Goal: Information Seeking & Learning: Learn about a topic

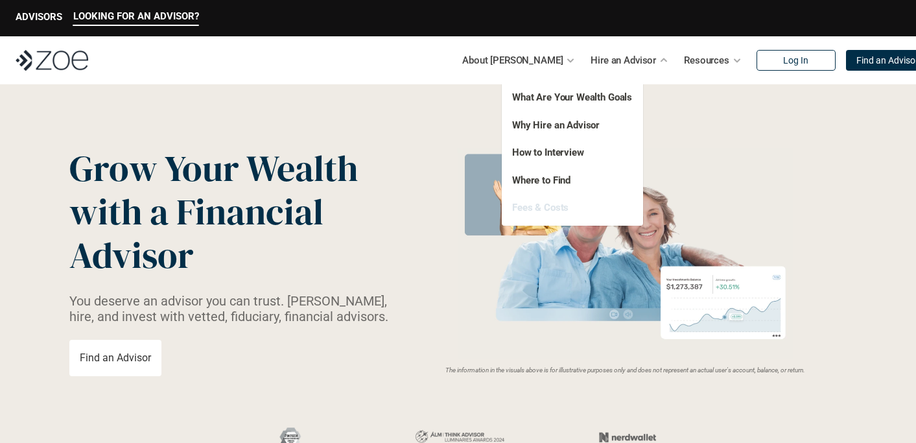
click at [552, 209] on link "Fees & Costs" at bounding box center [540, 208] width 56 height 12
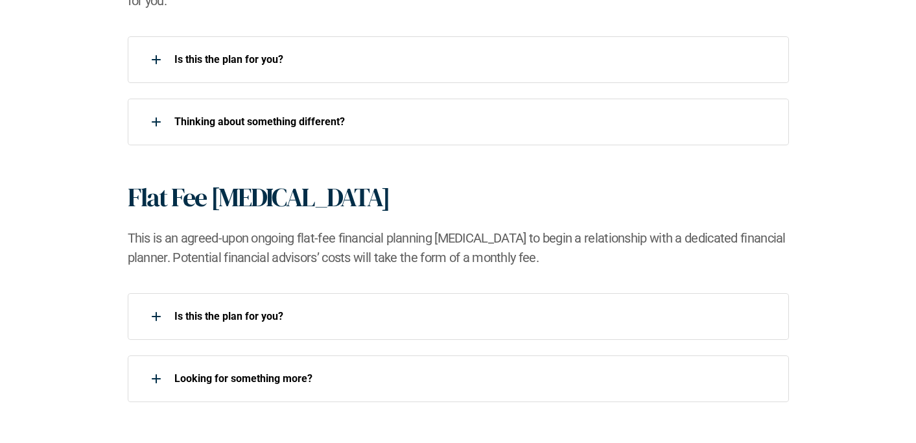
scroll to position [1055, 0]
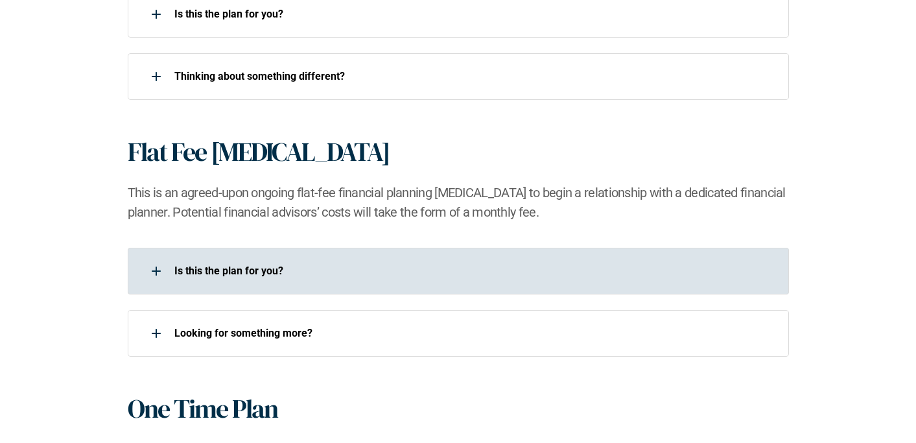
click at [150, 272] on div at bounding box center [156, 271] width 26 height 26
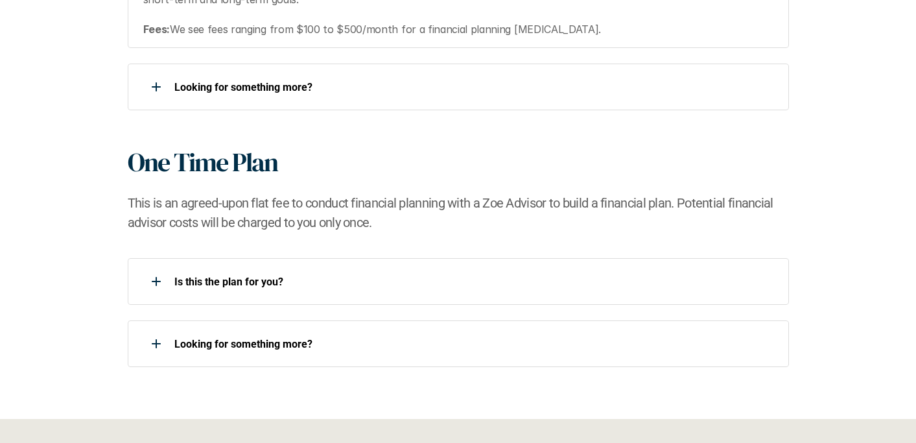
scroll to position [1406, 0]
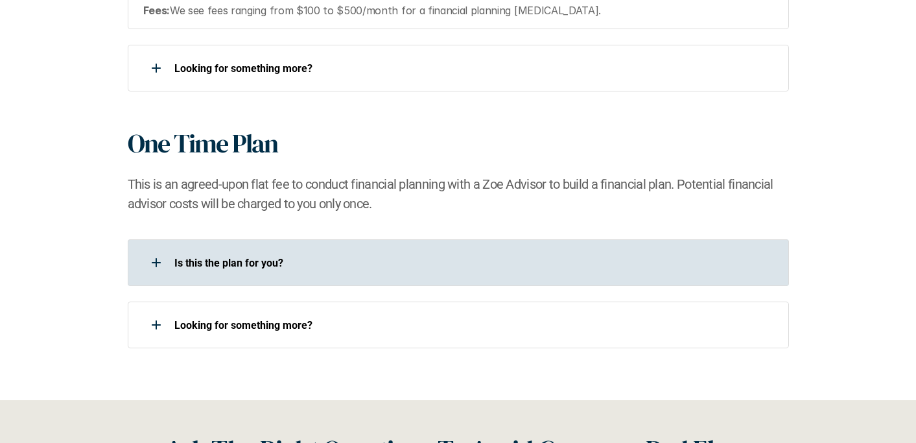
click at [147, 266] on div at bounding box center [156, 263] width 26 height 26
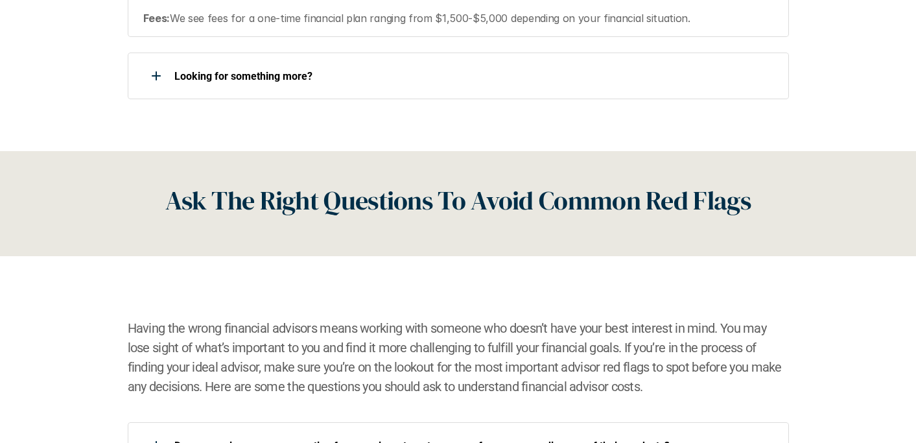
scroll to position [1688, 0]
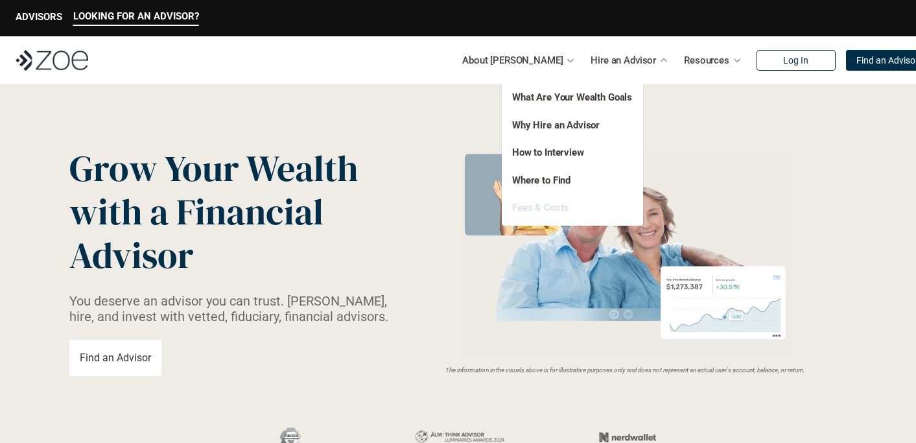
click at [560, 207] on link "Fees & Costs" at bounding box center [540, 208] width 56 height 12
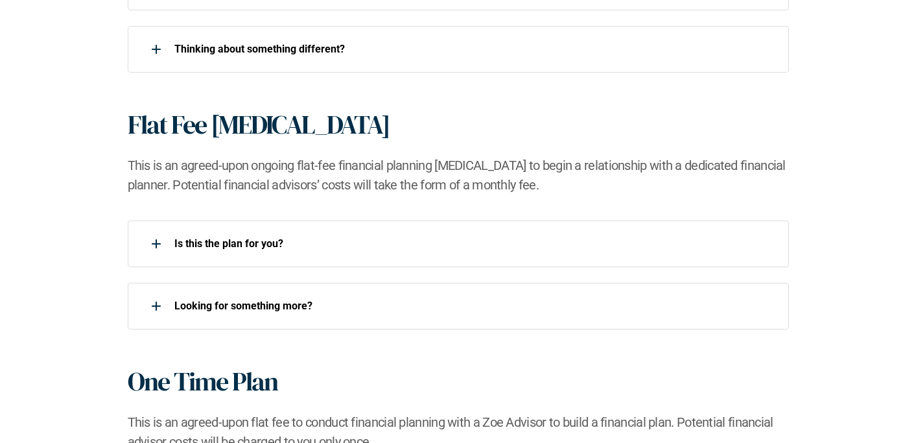
scroll to position [1086, 0]
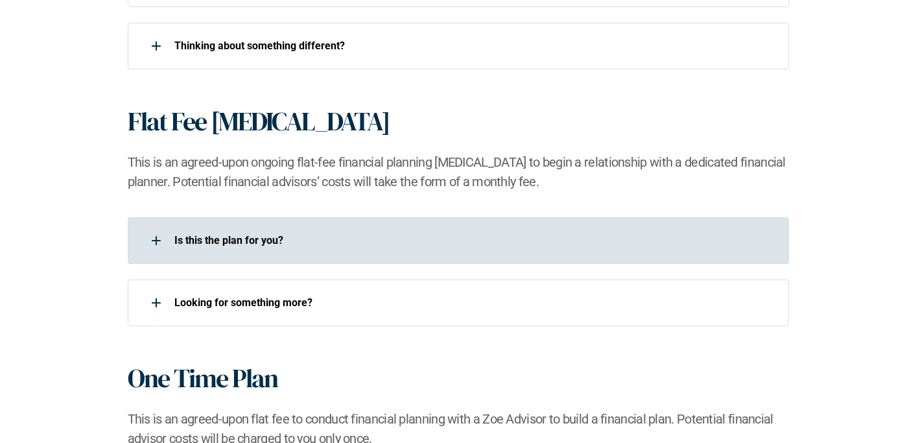
click at [149, 242] on div at bounding box center [156, 241] width 26 height 26
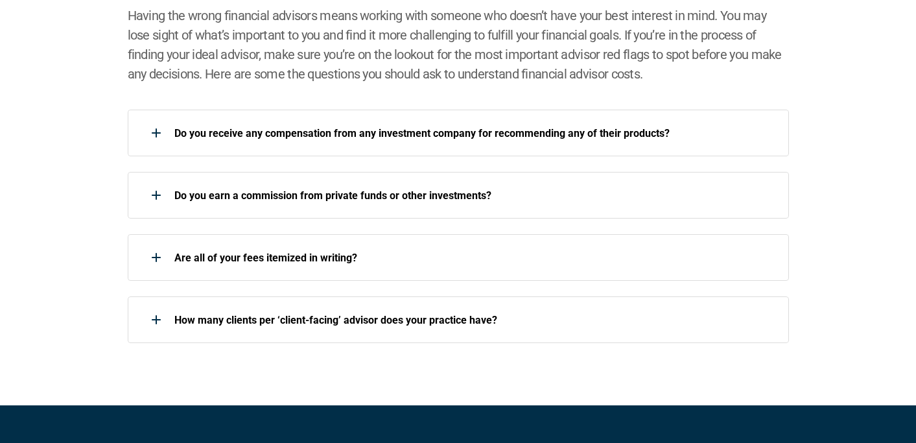
scroll to position [1981, 0]
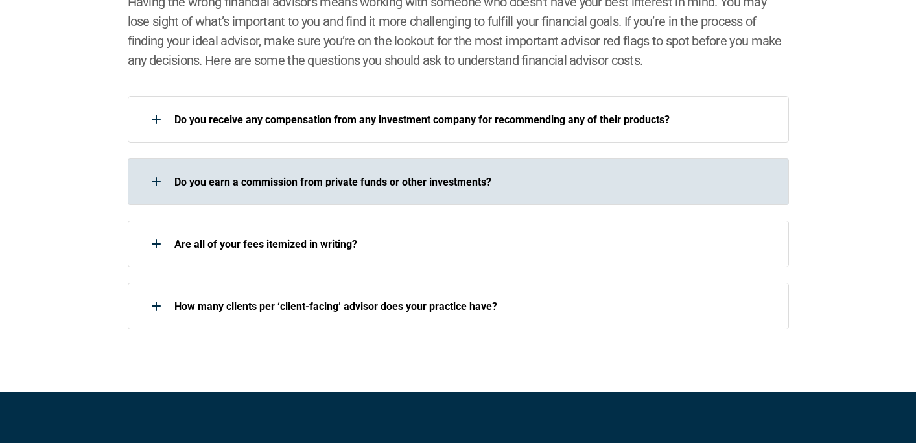
click at [167, 189] on div at bounding box center [156, 182] width 26 height 26
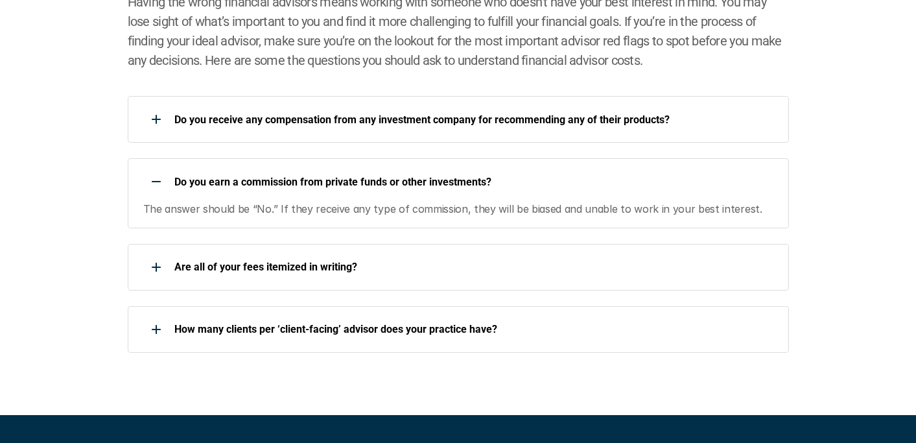
click at [159, 185] on div at bounding box center [156, 182] width 26 height 26
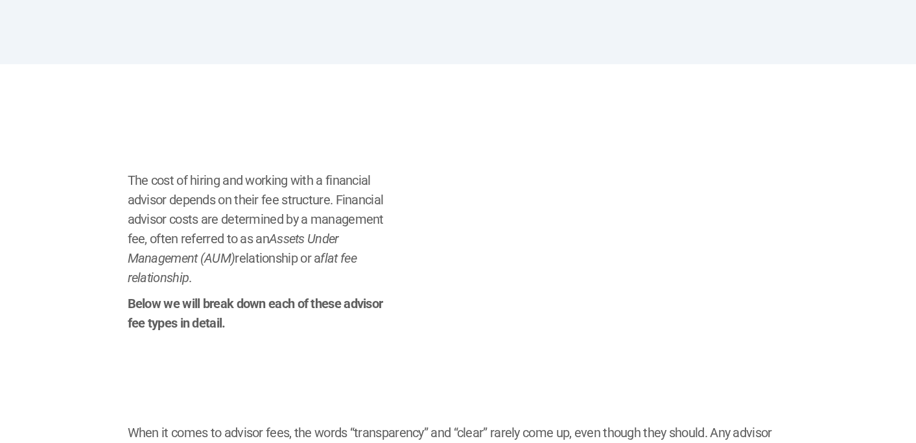
scroll to position [0, 0]
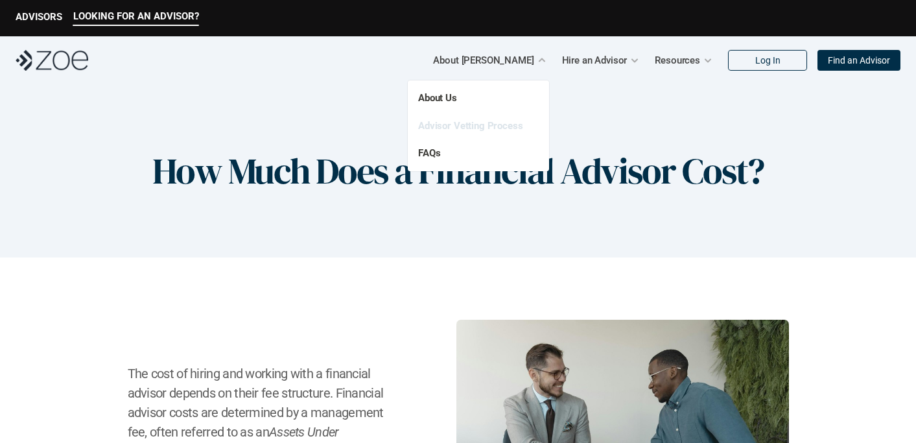
click at [511, 120] on link "Advisor Vetting Process" at bounding box center [470, 126] width 105 height 12
